Goal: Task Accomplishment & Management: Complete application form

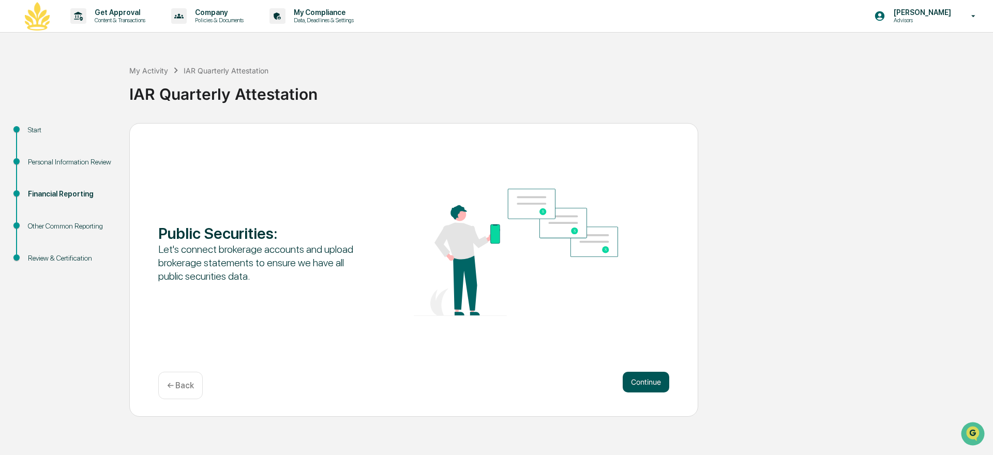
click at [646, 385] on button "Continue" at bounding box center [646, 382] width 47 height 21
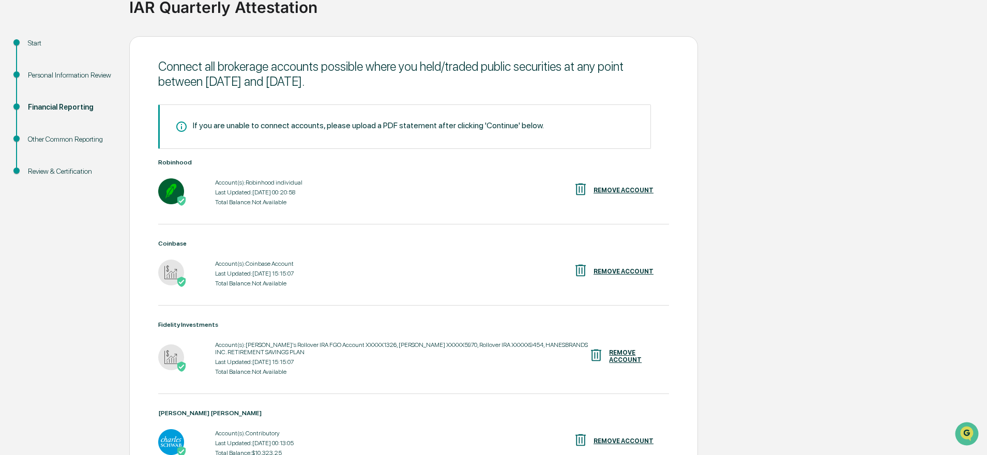
scroll to position [201, 0]
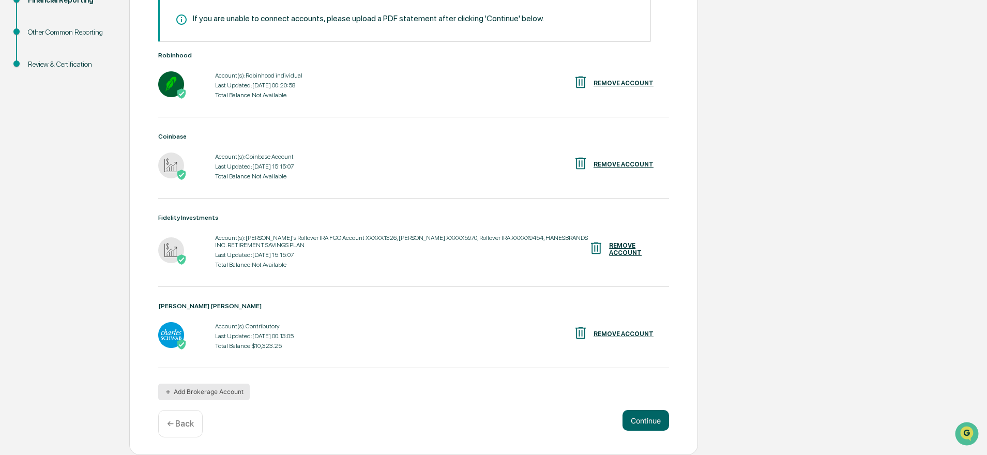
click at [212, 399] on button "Add Brokerage Account" at bounding box center [204, 392] width 92 height 17
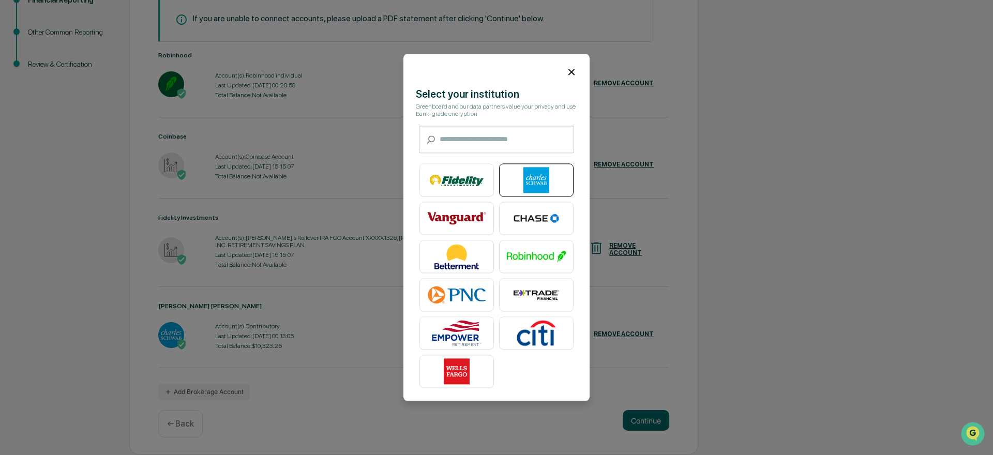
click at [531, 175] on img at bounding box center [536, 181] width 59 height 26
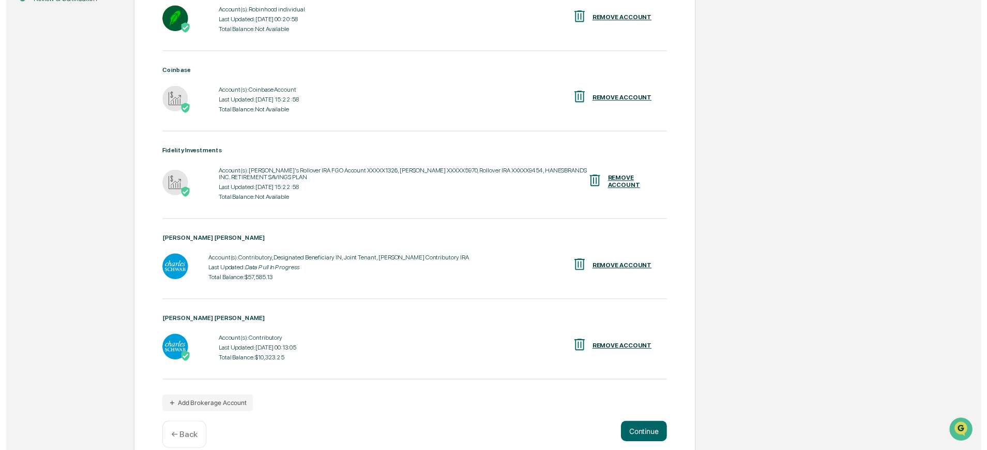
scroll to position [284, 0]
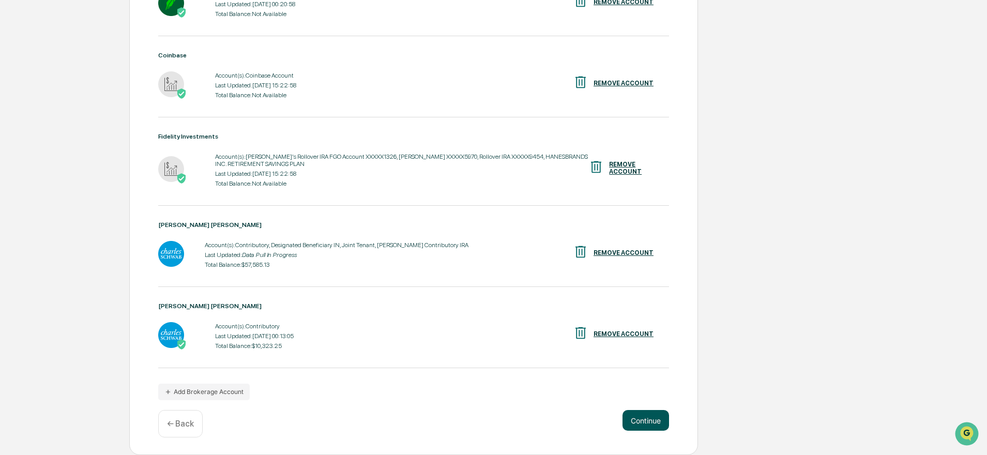
click at [648, 424] on button "Continue" at bounding box center [646, 420] width 47 height 21
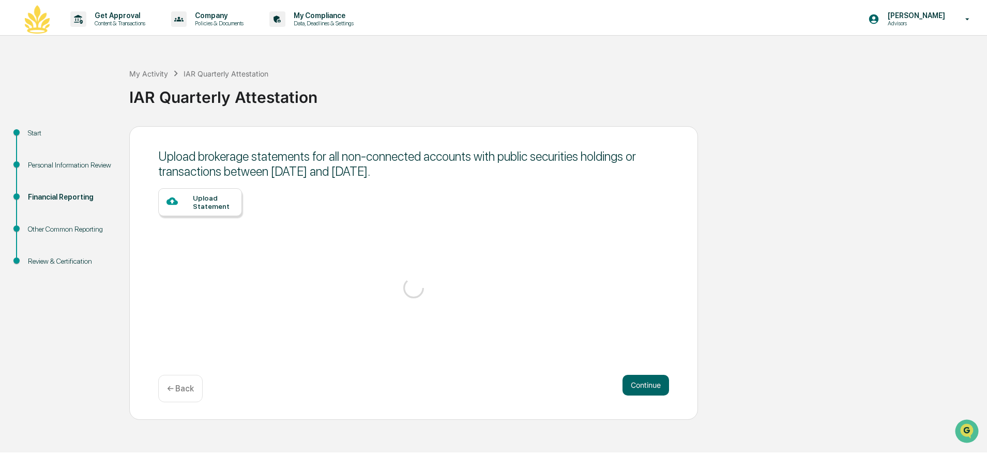
scroll to position [0, 0]
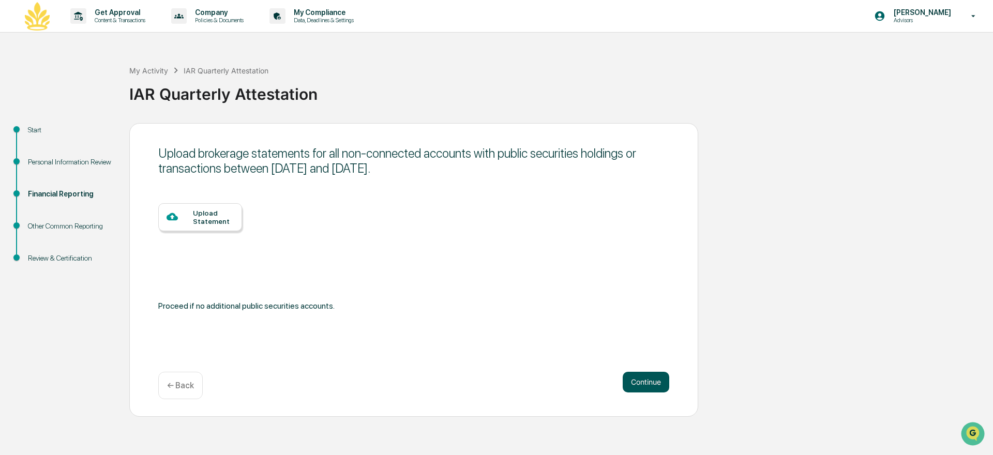
click at [638, 380] on button "Continue" at bounding box center [646, 382] width 47 height 21
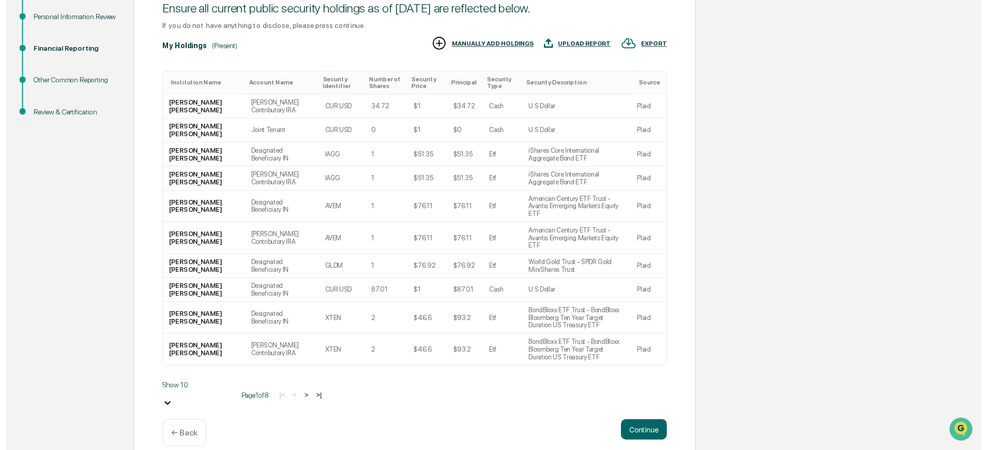
scroll to position [145, 0]
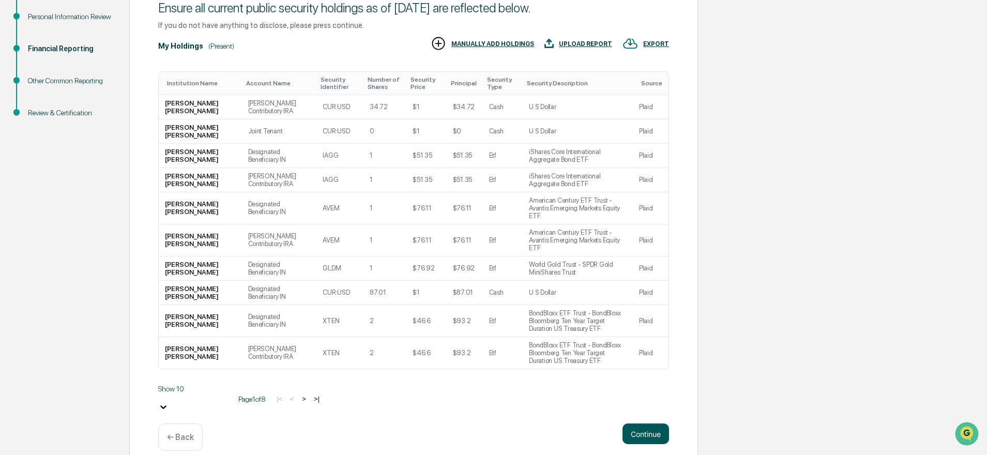
click at [642, 424] on button "Continue" at bounding box center [646, 434] width 47 height 21
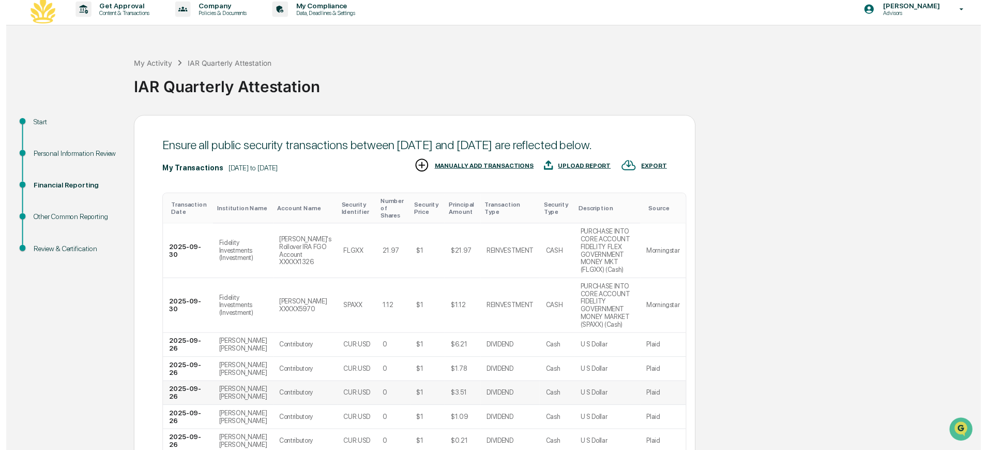
scroll to position [202, 0]
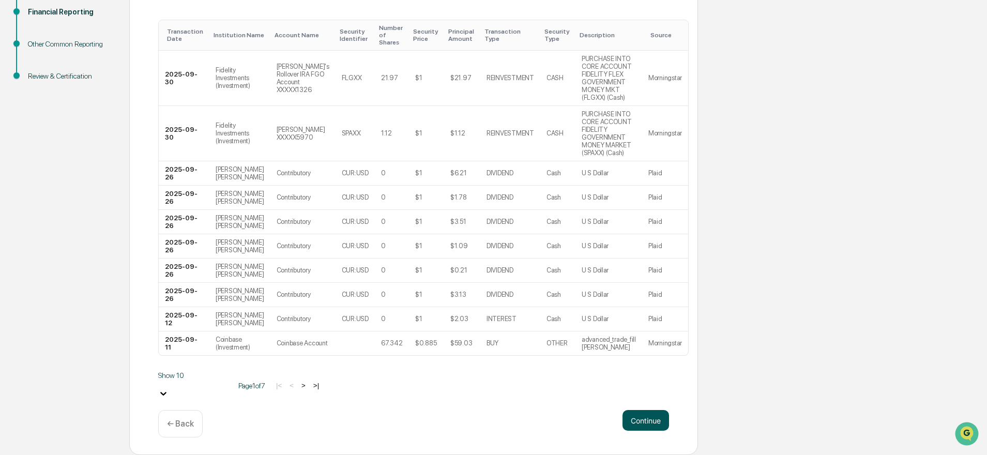
click at [647, 415] on button "Continue" at bounding box center [646, 420] width 47 height 21
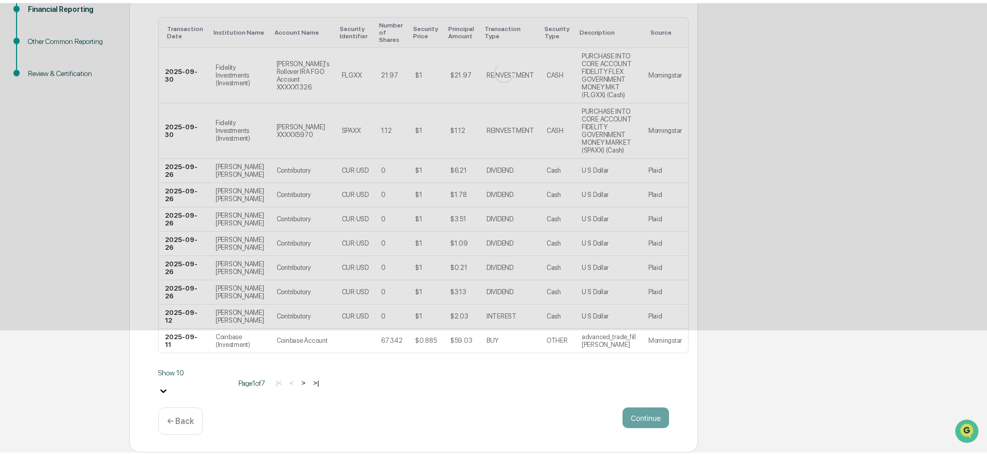
scroll to position [0, 0]
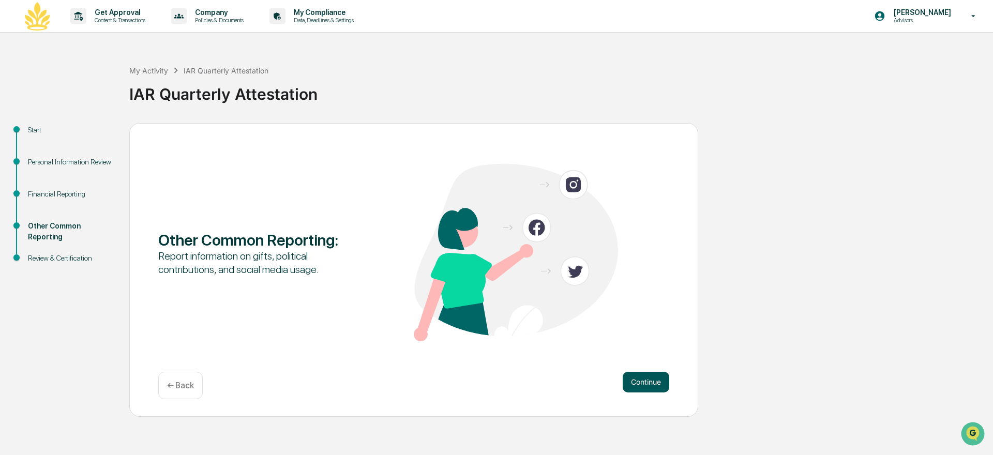
click at [653, 385] on button "Continue" at bounding box center [646, 382] width 47 height 21
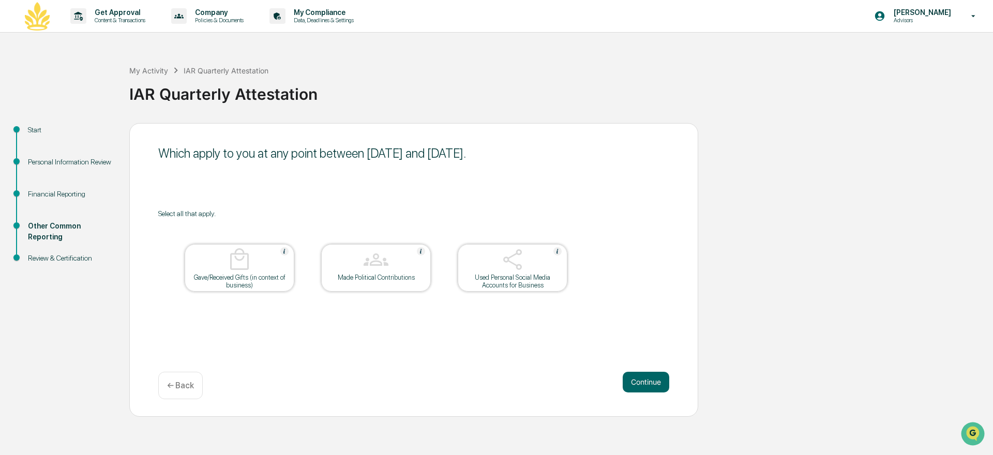
click at [653, 385] on button "Continue" at bounding box center [646, 382] width 47 height 21
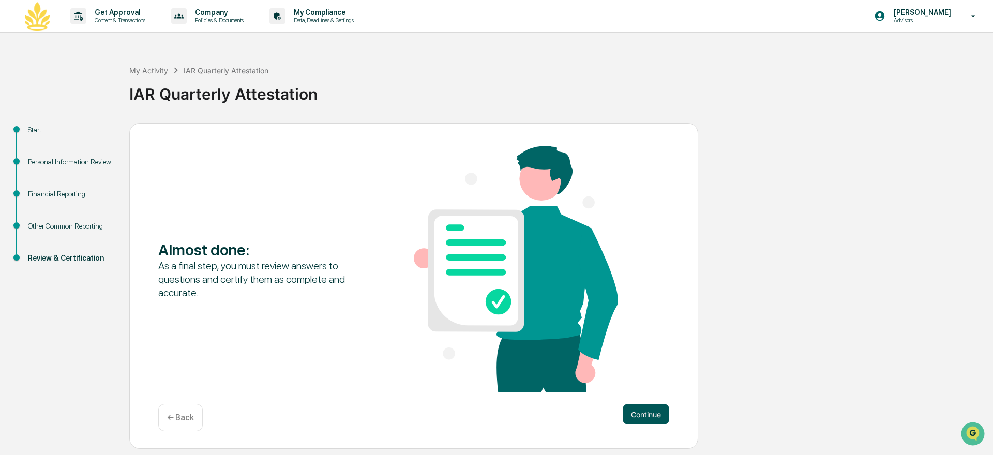
click at [645, 414] on button "Continue" at bounding box center [646, 414] width 47 height 21
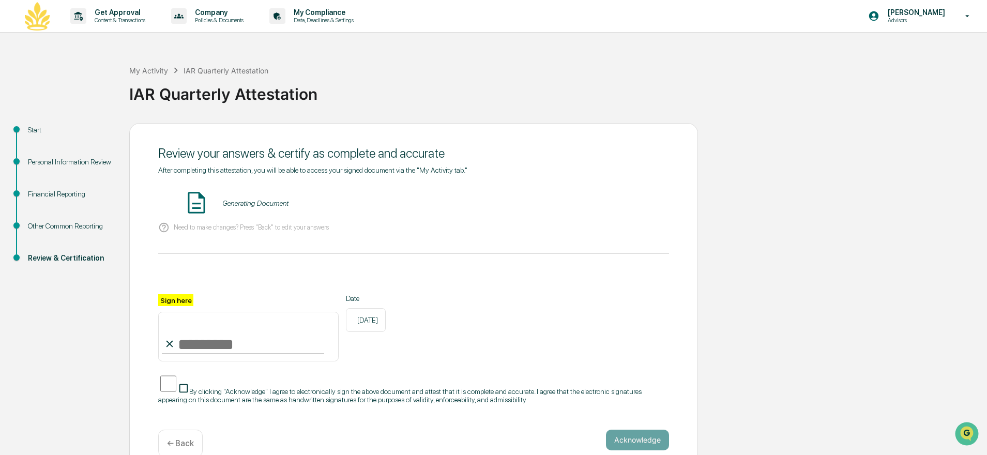
click at [266, 342] on input "Sign here" at bounding box center [248, 337] width 181 height 50
type input "**********"
click at [635, 430] on button "Acknowledge" at bounding box center [637, 440] width 63 height 21
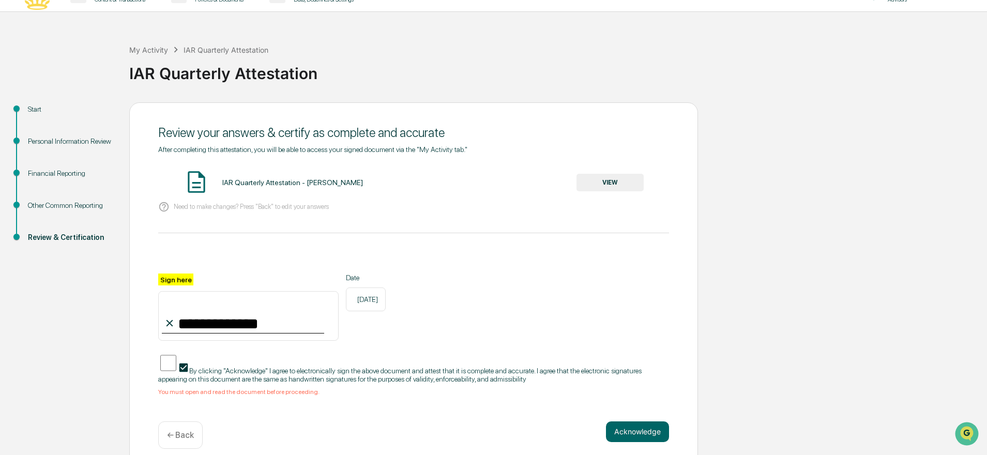
scroll to position [22, 0]
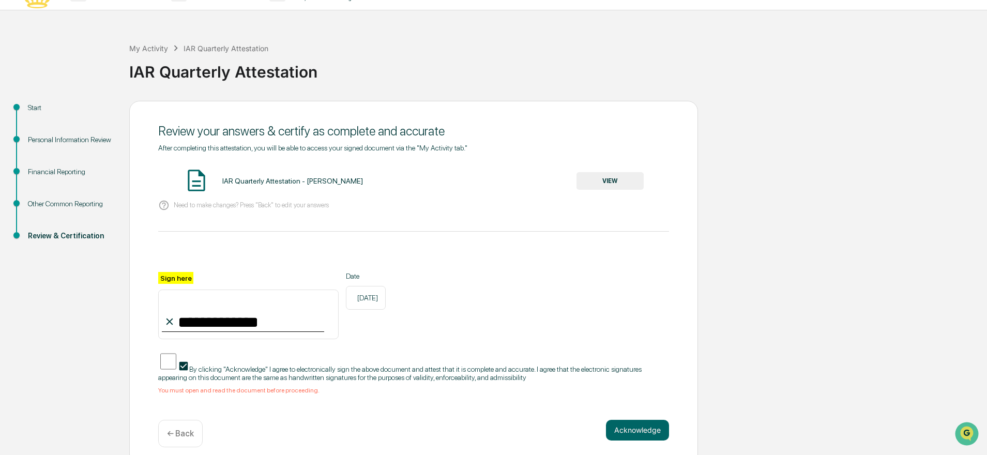
click at [603, 178] on button "VIEW" at bounding box center [610, 181] width 67 height 18
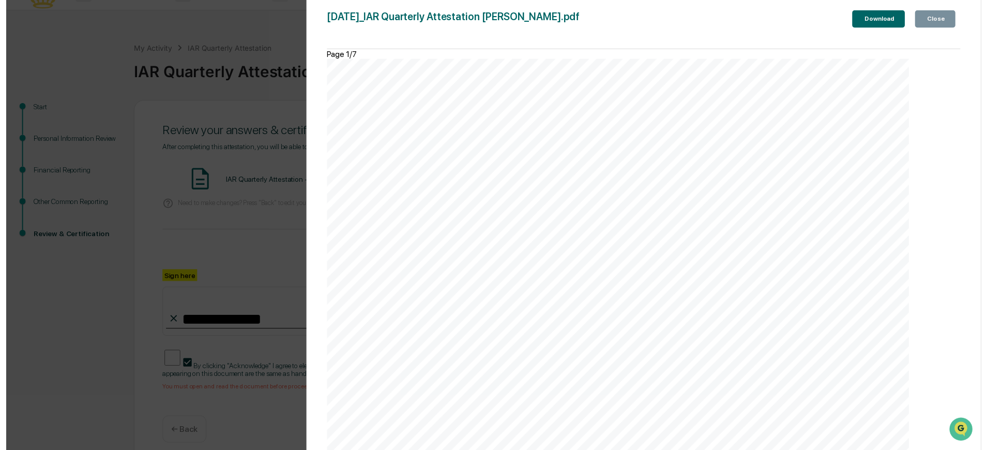
scroll to position [5233, 0]
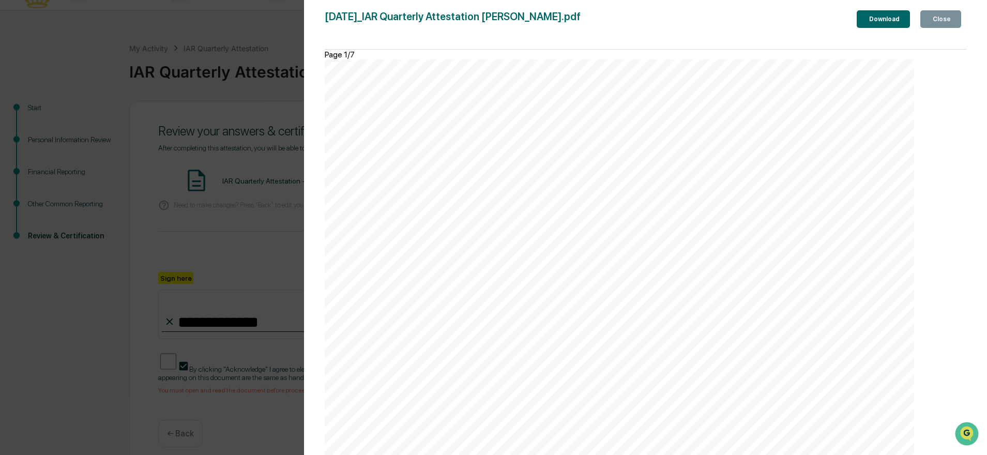
click at [938, 21] on div "Close" at bounding box center [941, 19] width 20 height 7
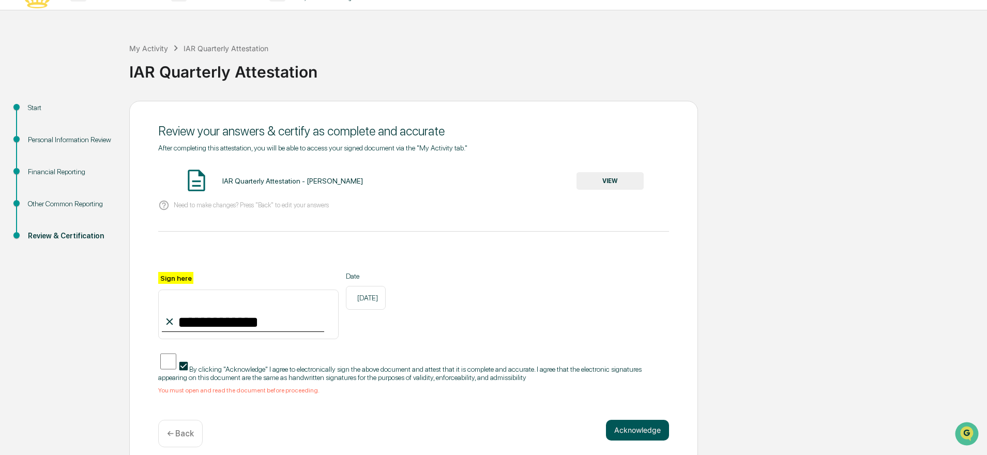
click at [643, 420] on button "Acknowledge" at bounding box center [637, 430] width 63 height 21
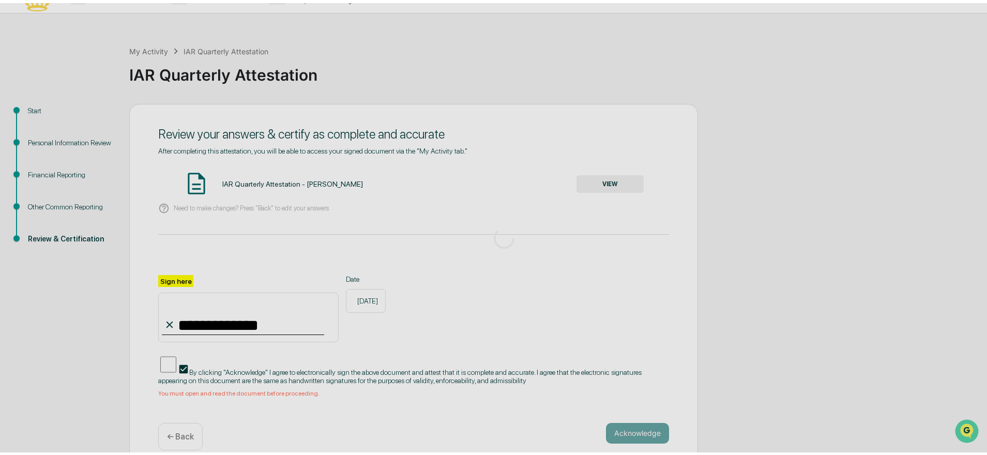
scroll to position [0, 0]
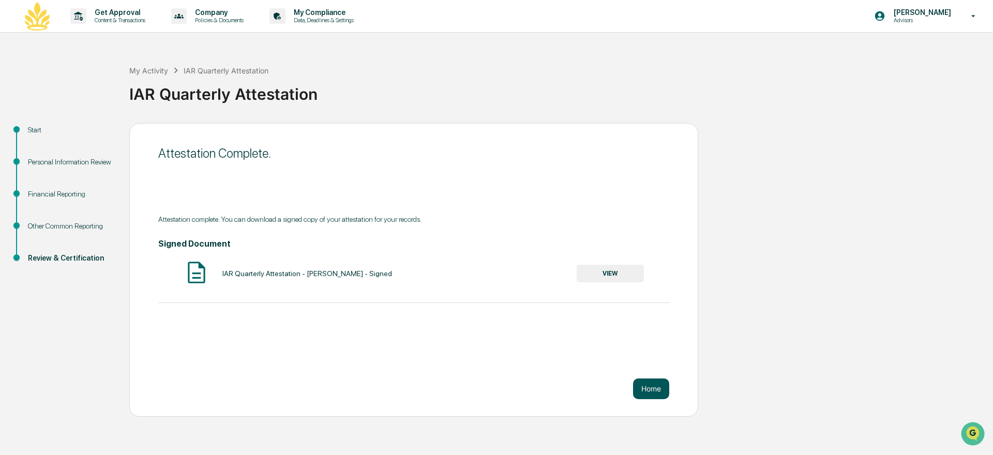
click at [651, 389] on button "Home" at bounding box center [651, 389] width 36 height 21
